Goal: Task Accomplishment & Management: Complete application form

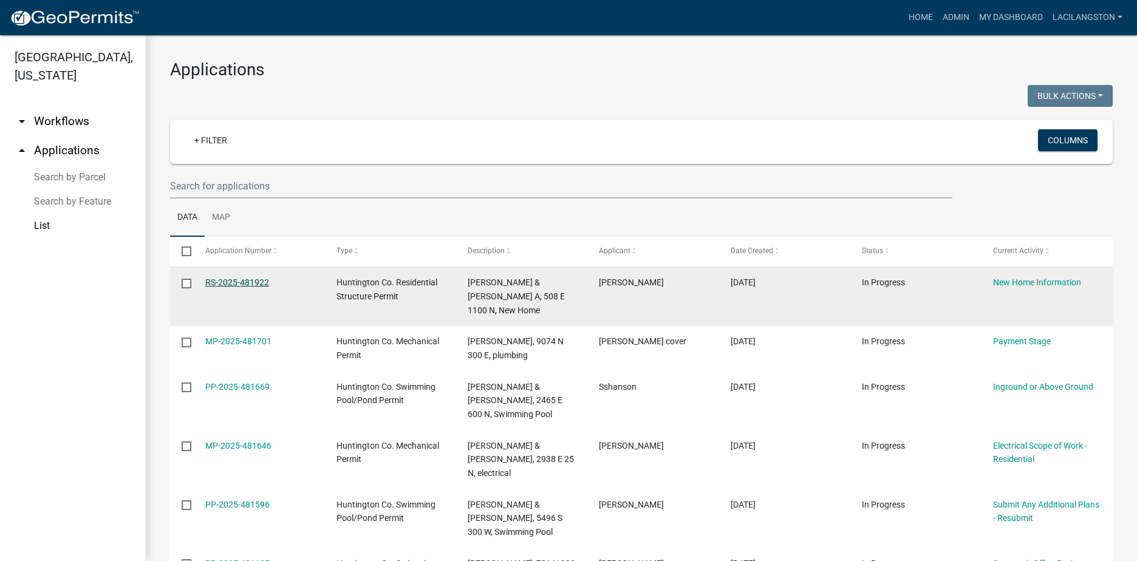
click at [266, 281] on link "RS-2025-481922" at bounding box center [237, 282] width 64 height 10
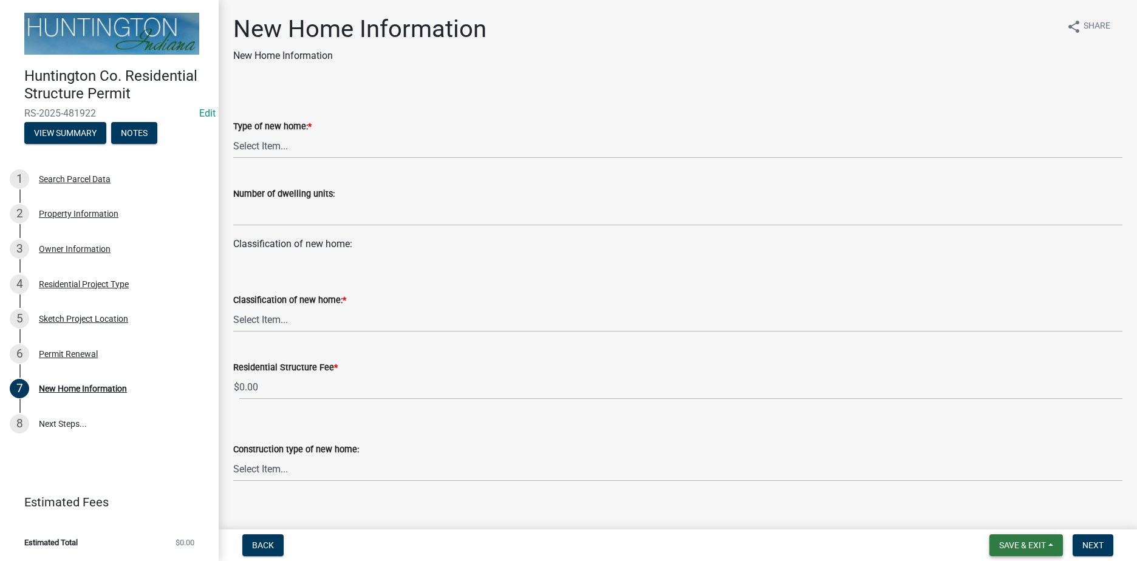
click at [1002, 545] on span "Save & Exit" at bounding box center [1022, 545] width 47 height 10
click at [998, 521] on button "Save & Exit" at bounding box center [1013, 513] width 97 height 29
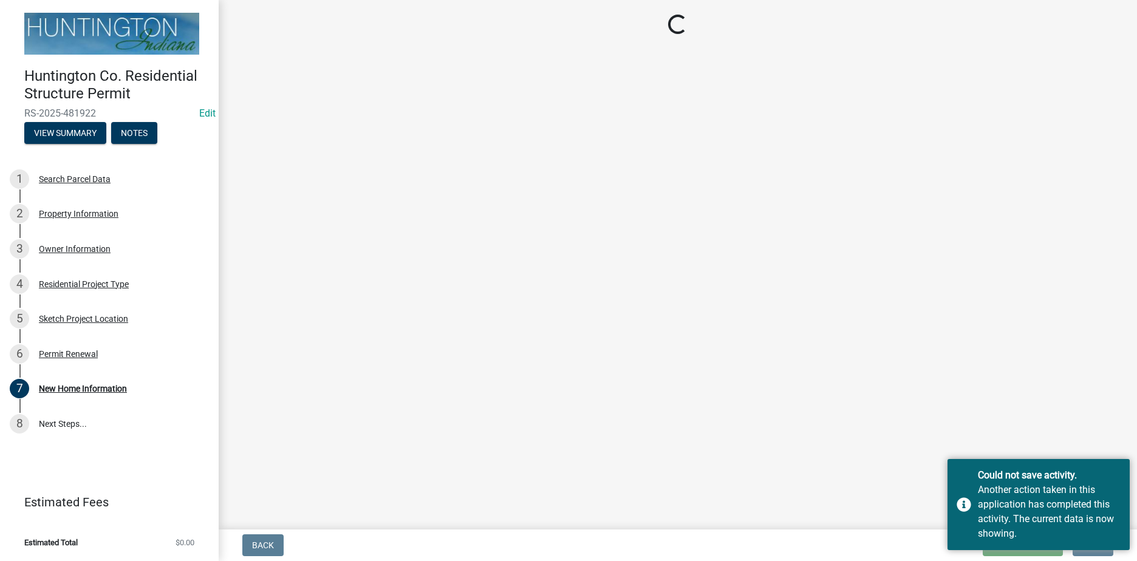
select select "a50e9ddb-1b16-496f-b25c-a9ac2ddf3e7c"
select select "534643a5-49eb-4eef-b055-3574304c1da7"
select select "8b01548e-9964-4d4b-b908-cd2ea6df99cb"
select select "41a20be5-04ab-4379-9276-11703055c681"
select select "24c45ea2-3849-47b3-9717-f93aad5c98d7"
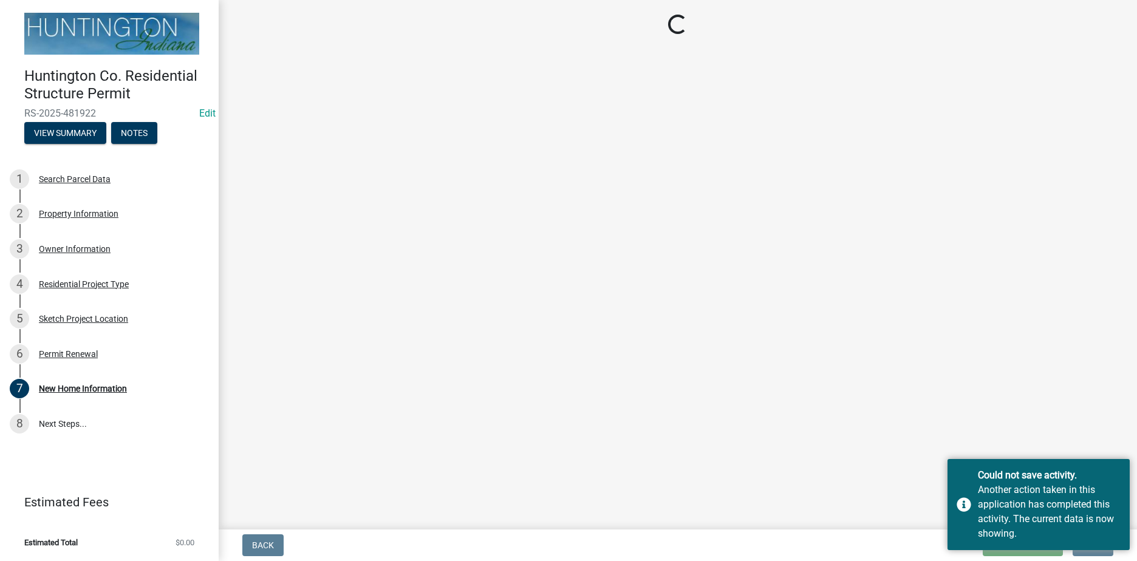
select select "d2a8bd4c-a097-4bce-9a5a-ff12fb5849af"
select select "0af2c62b-a54b-41df-9440-7e06c81f5ee1"
select select "646e68f8-cb8e-4a5e-b6dd-3f1cf63f7a97"
select select "d638f1d7-1d1f-46dd-bcea-eee6395e296b"
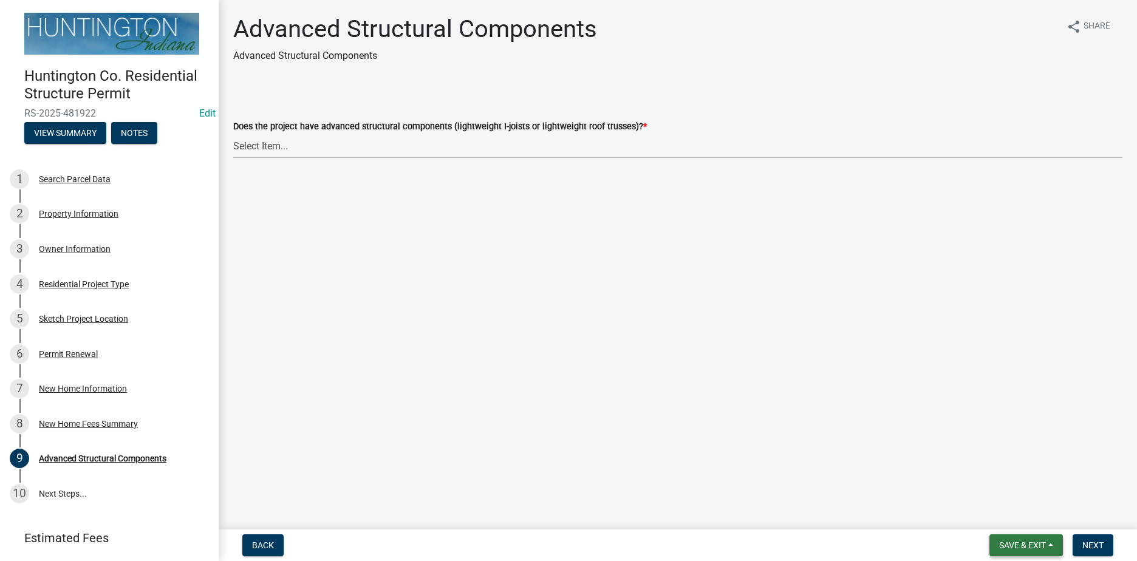
click at [1024, 542] on span "Save & Exit" at bounding box center [1022, 545] width 47 height 10
click at [1024, 526] on button "Save & Exit" at bounding box center [1013, 513] width 97 height 29
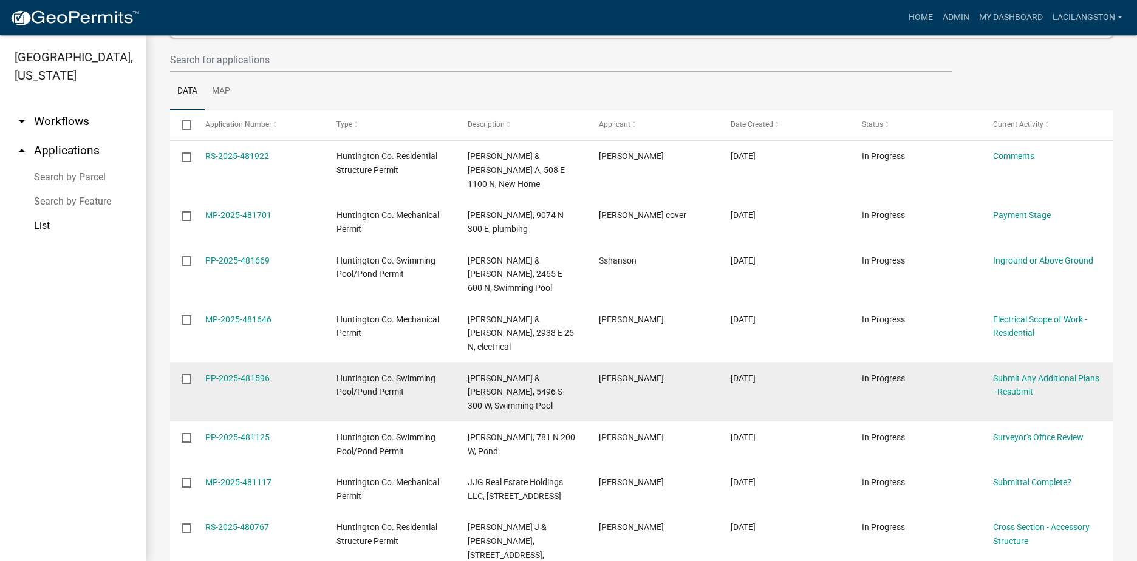
scroll to position [121, 0]
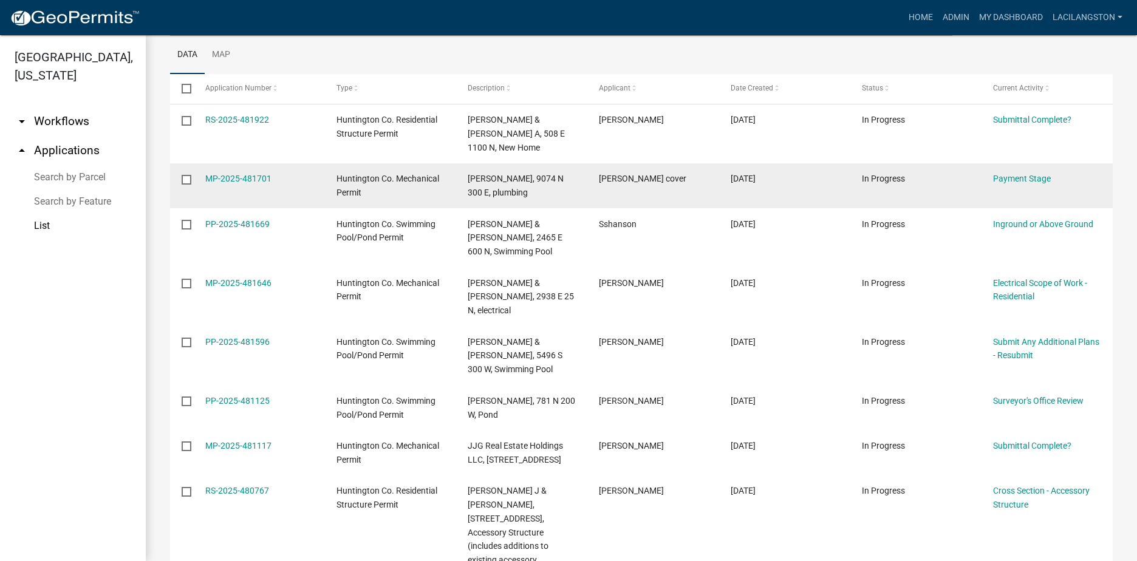
scroll to position [182, 0]
